Goal: Task Accomplishment & Management: Complete application form

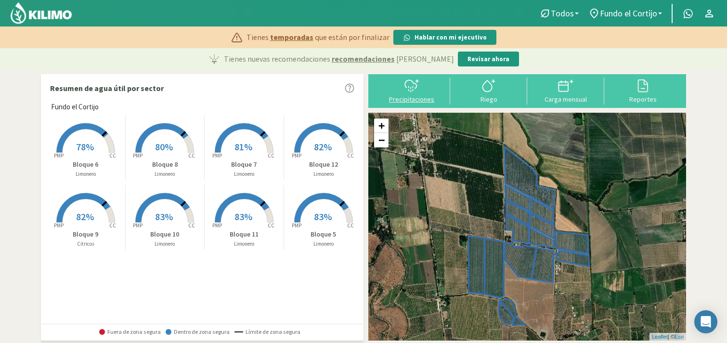
click at [431, 97] on div "Precipitaciones" at bounding box center [411, 99] width 71 height 7
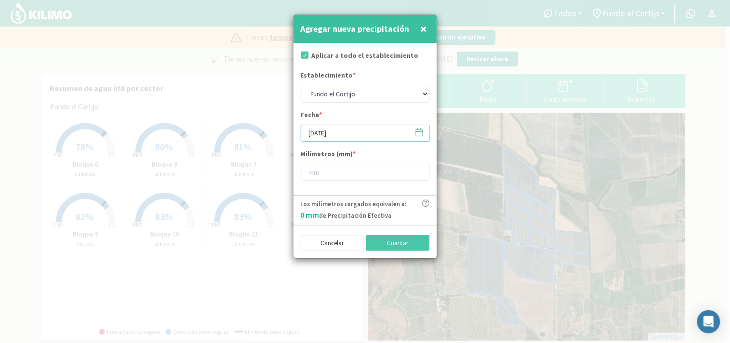
click at [427, 135] on input "[DATE]" at bounding box center [365, 133] width 129 height 17
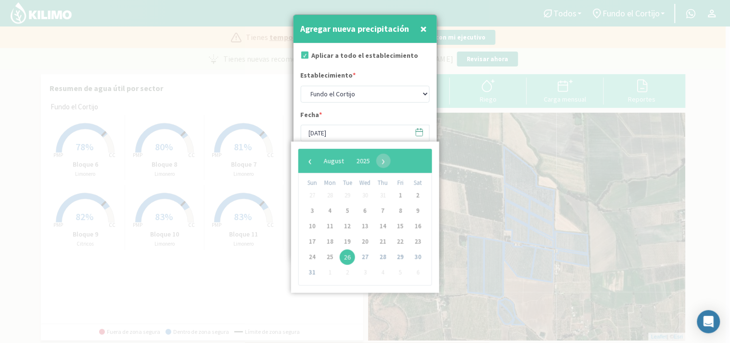
click at [417, 133] on icon at bounding box center [419, 132] width 9 height 9
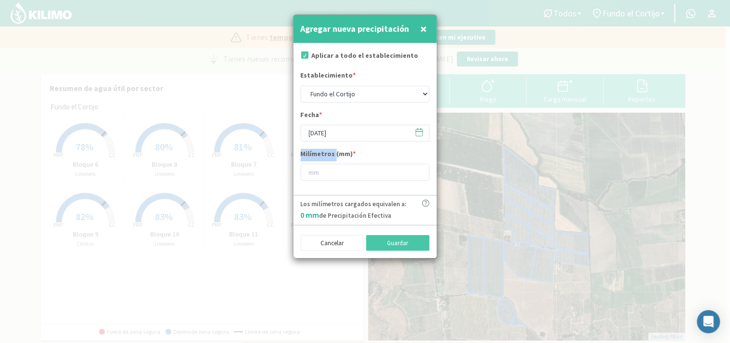
click at [417, 133] on icon at bounding box center [419, 132] width 9 height 9
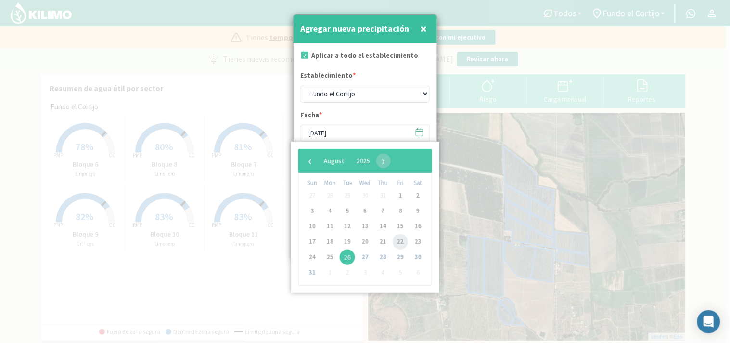
click at [398, 243] on span "22" at bounding box center [400, 241] width 15 height 15
type input "[DATE]"
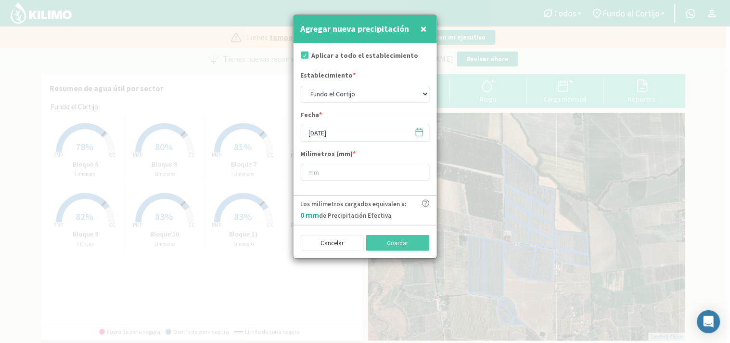
click at [346, 163] on div "Milímetros (mm) *" at bounding box center [365, 165] width 129 height 32
click at [345, 170] on input "number" at bounding box center [365, 172] width 129 height 17
type input "15"
type input "15.2"
type input "15.4"
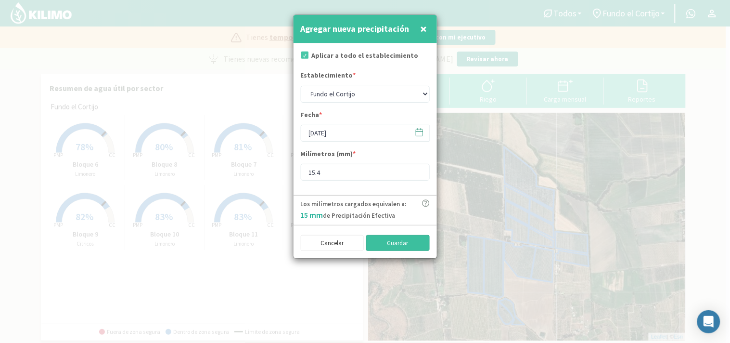
click at [384, 241] on button "Guardar" at bounding box center [398, 243] width 64 height 16
type input "[DATE]"
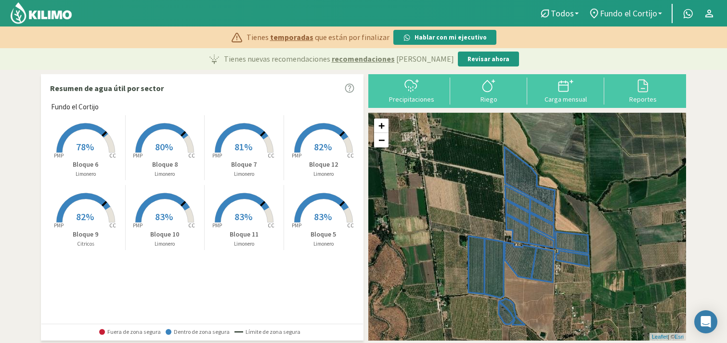
click at [623, 13] on span "Fundo el Cortijo" at bounding box center [628, 13] width 57 height 10
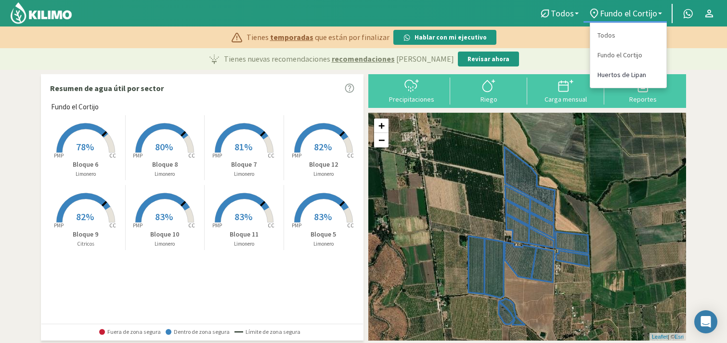
click at [610, 75] on link "Huertos de Lipan" at bounding box center [628, 75] width 76 height 20
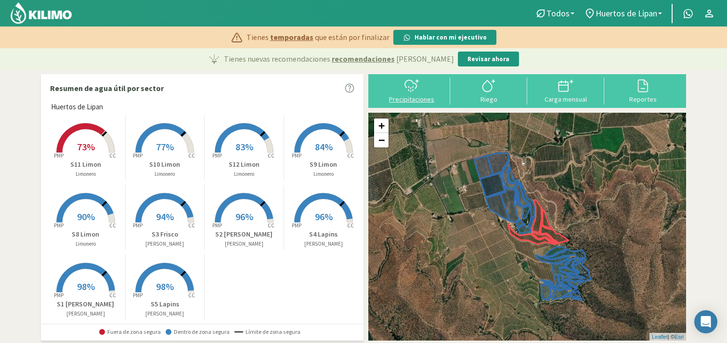
click at [428, 96] on div "Precipitaciones" at bounding box center [411, 99] width 71 height 7
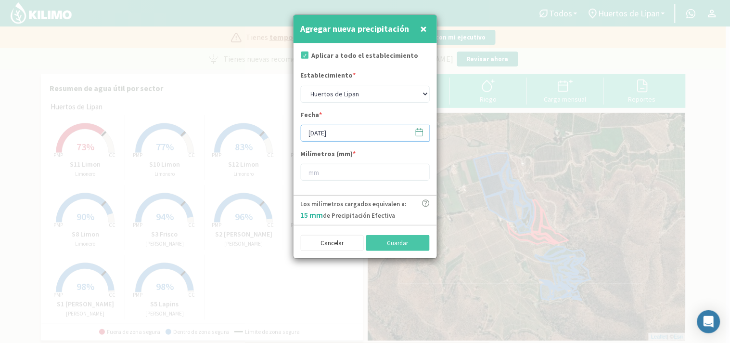
click at [378, 137] on input "[DATE]" at bounding box center [365, 133] width 129 height 17
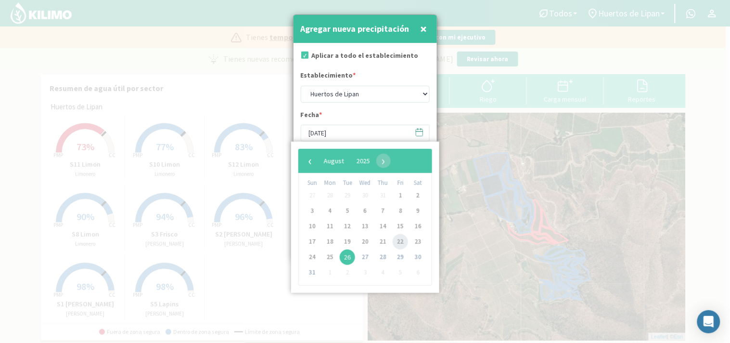
click at [398, 243] on span "22" at bounding box center [400, 241] width 15 height 15
type input "[DATE]"
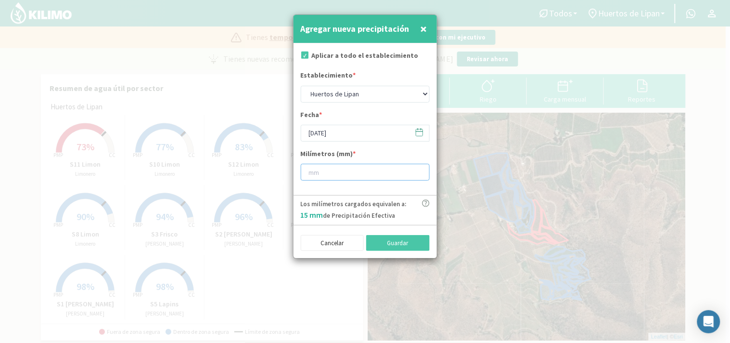
click at [342, 180] on input "number" at bounding box center [365, 172] width 129 height 17
type input "15"
type input "15.4"
click at [384, 246] on button "Guardar" at bounding box center [398, 243] width 64 height 16
type input "[DATE]"
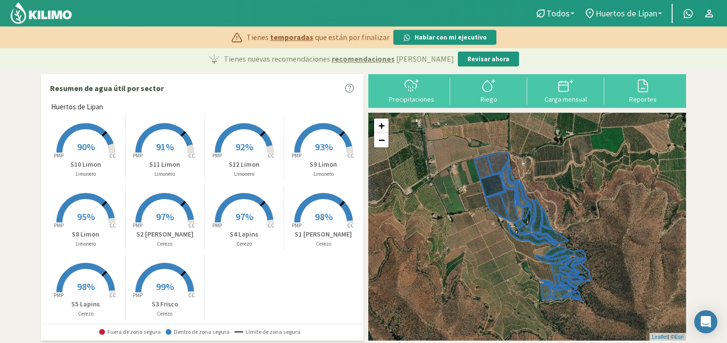
click at [636, 15] on span "Huertos de Lipan" at bounding box center [626, 13] width 62 height 10
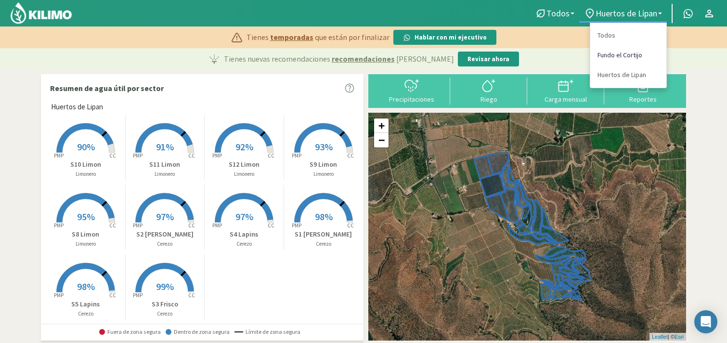
click at [617, 55] on link "Fundo el Cortijo" at bounding box center [628, 55] width 76 height 20
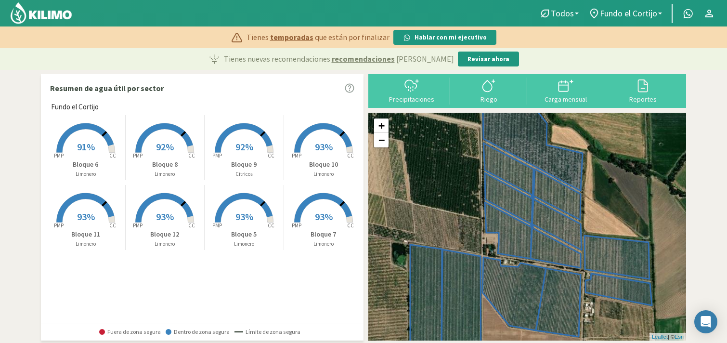
click at [56, 11] on img at bounding box center [41, 12] width 63 height 23
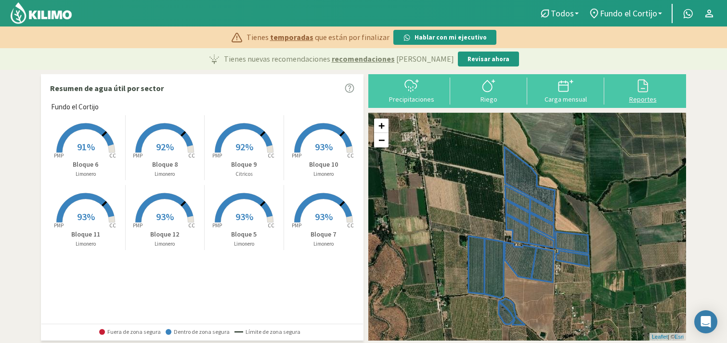
click at [627, 93] on div at bounding box center [642, 85] width 71 height 15
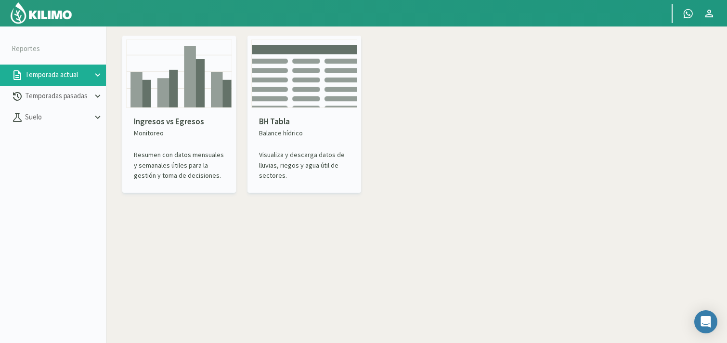
click at [197, 114] on div "Ingresos vs Egresos Monitoreo Resumen con datos mensuales y semanales útiles pa…" at bounding box center [179, 148] width 106 height 81
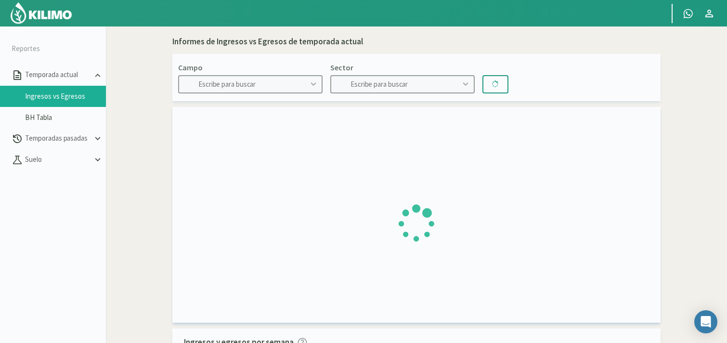
type input "Fundo el Cortijo"
type input "Bloque 10"
type input "[DATE] - [DATE]"
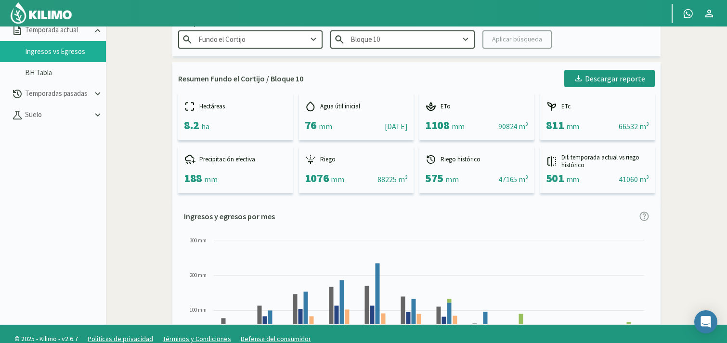
scroll to position [55, 0]
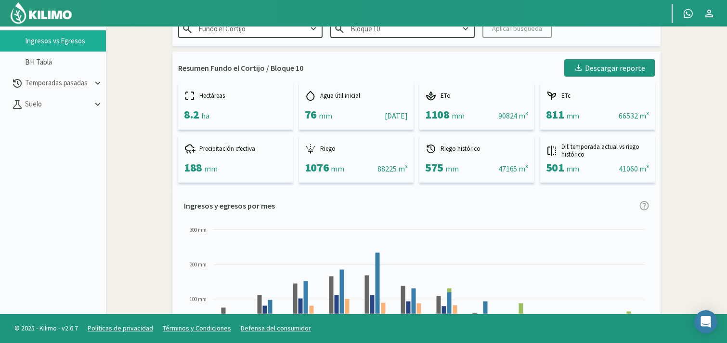
drag, startPoint x: 694, startPoint y: 244, endPoint x: 695, endPoint y: 221, distance: 22.2
click at [696, 219] on div "Informes de Ingresos vs Egresos de temporada actual Campo Fundo el Cortijo Sect…" at bounding box center [416, 312] width 611 height 674
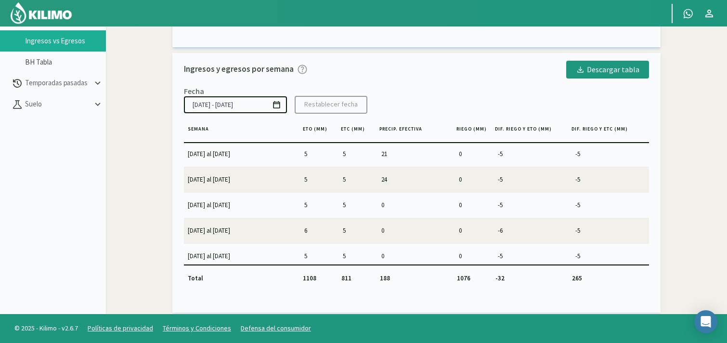
scroll to position [1229, 0]
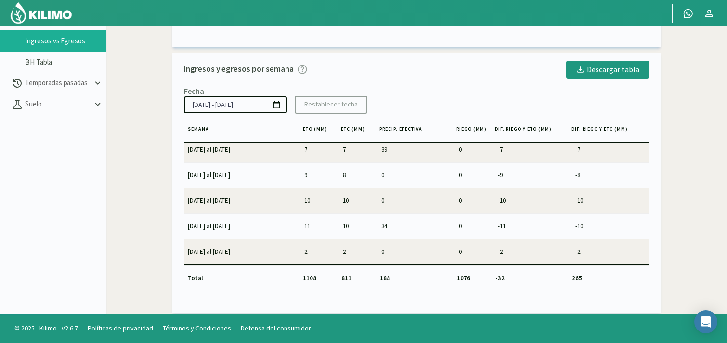
click at [608, 234] on td "-10" at bounding box center [609, 225] width 77 height 25
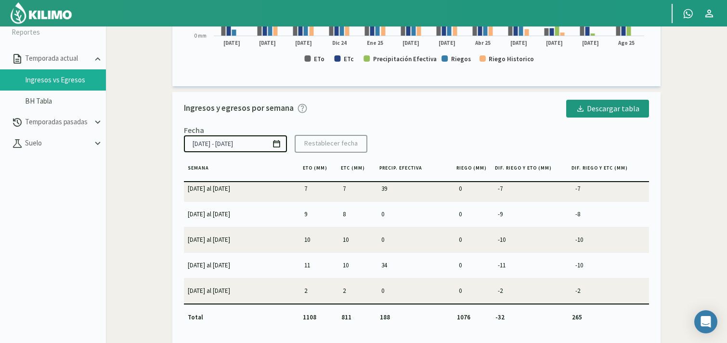
scroll to position [0, 0]
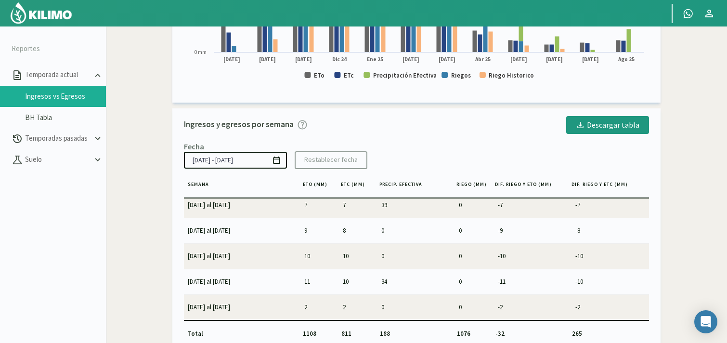
click at [647, 86] on rect at bounding box center [416, 16] width 465 height 146
